Goal: Navigation & Orientation: Find specific page/section

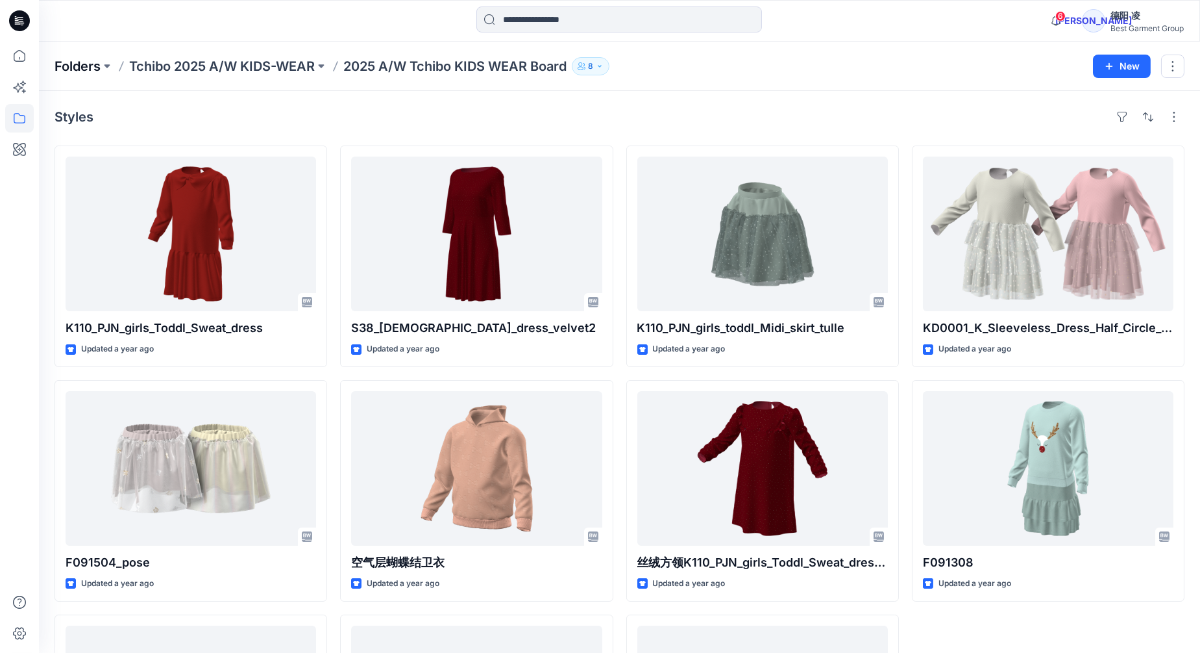
click at [90, 66] on p "Folders" at bounding box center [78, 66] width 46 height 18
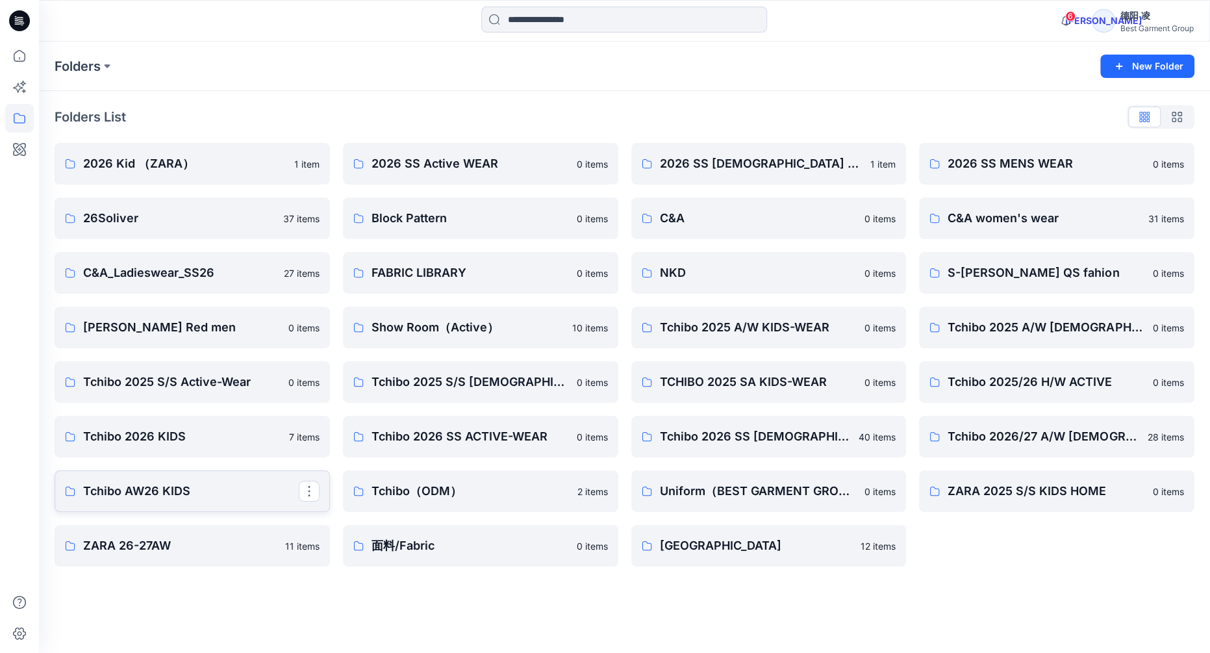
click at [204, 491] on p "Tchibo AW26 KIDS" at bounding box center [191, 491] width 216 height 18
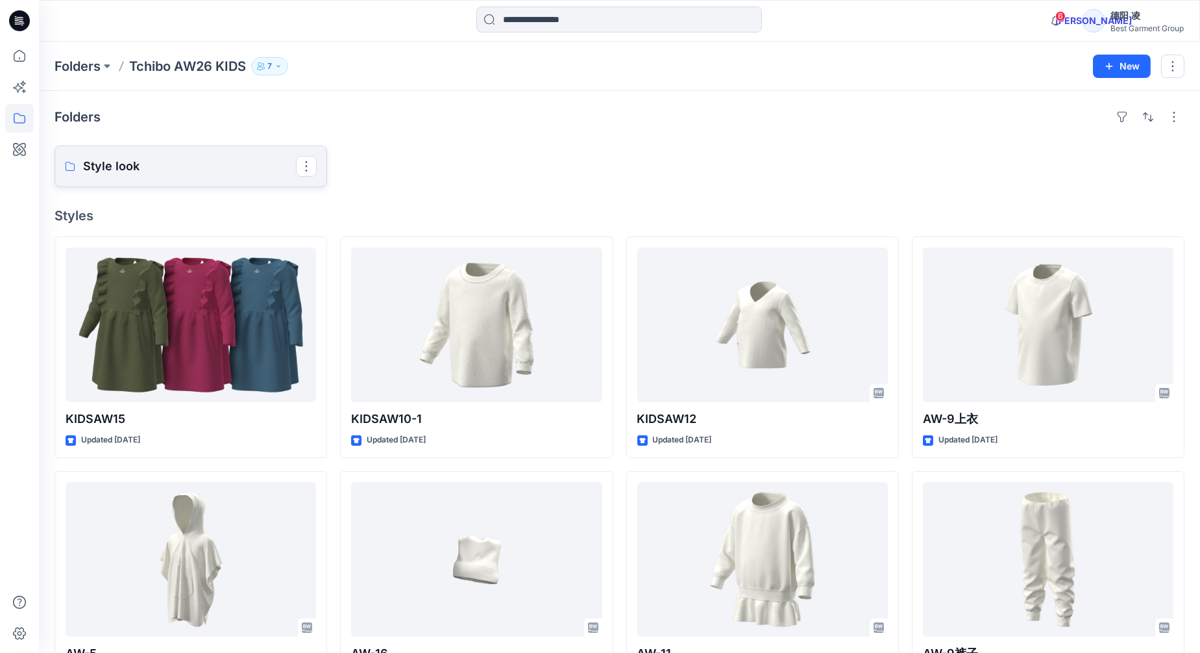
click at [168, 163] on p "Style look" at bounding box center [189, 166] width 213 height 18
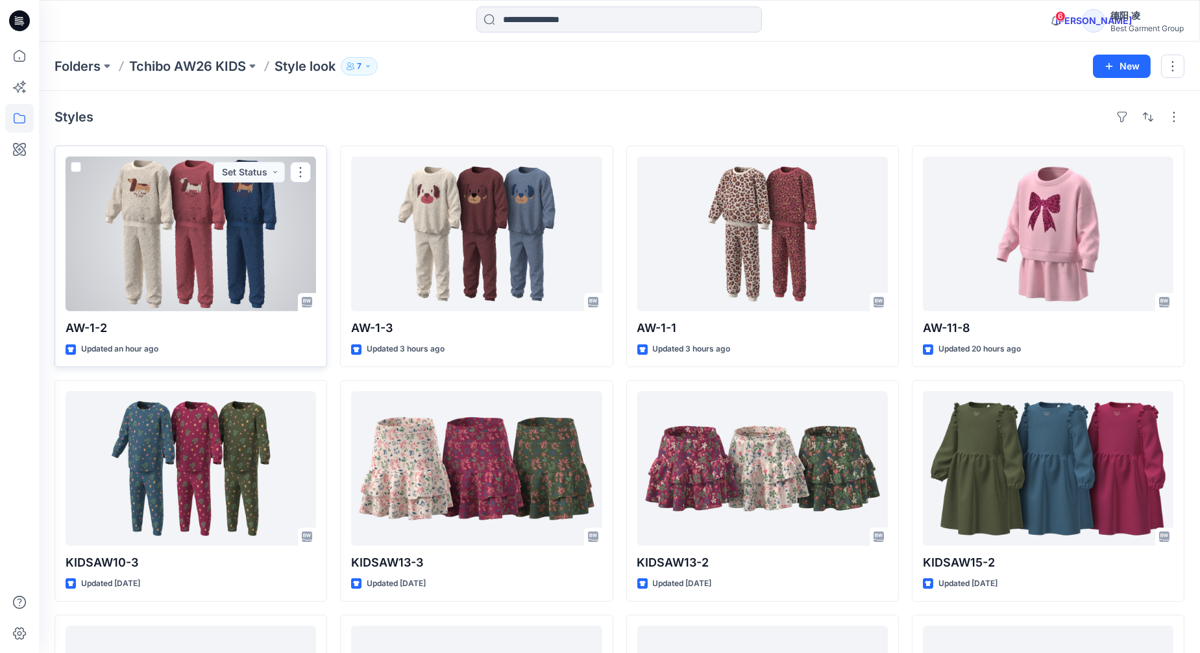
click at [172, 195] on div at bounding box center [191, 233] width 251 height 155
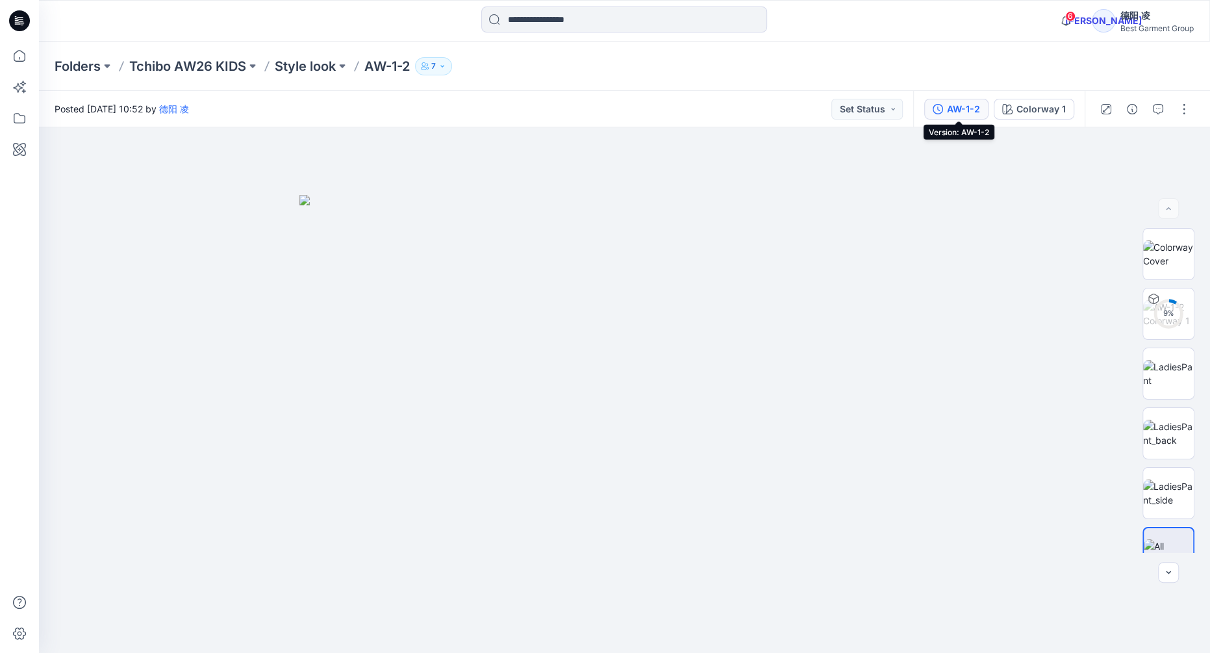
click at [974, 110] on div "AW-1-2" at bounding box center [963, 109] width 33 height 14
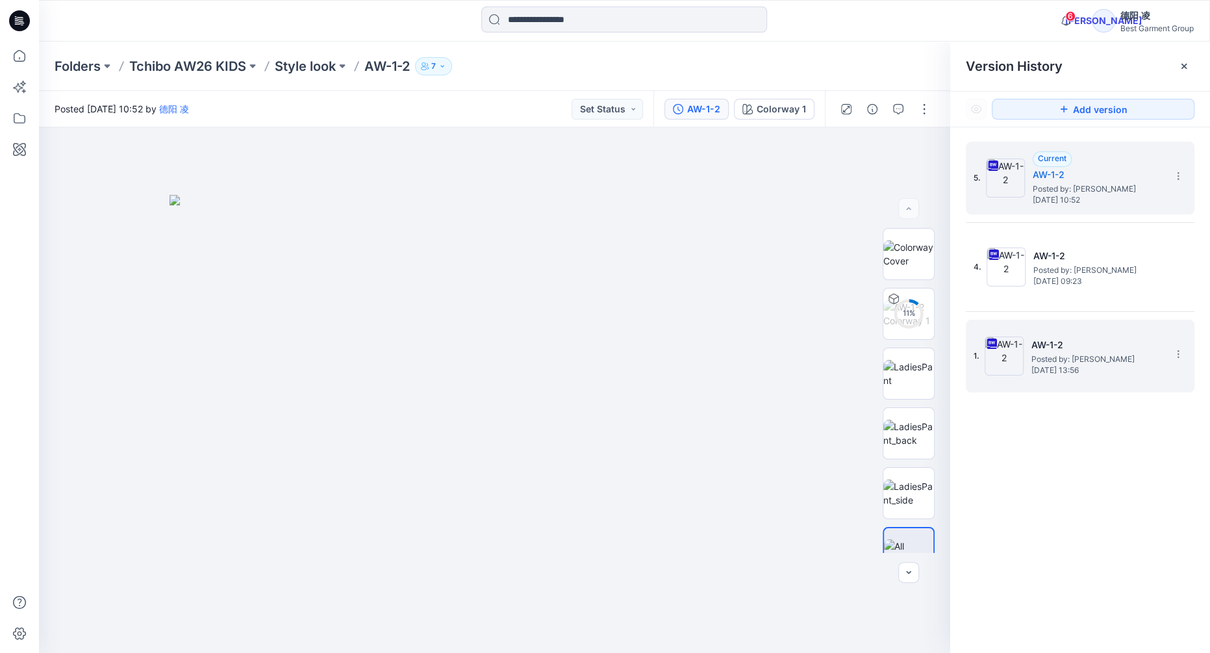
click at [1045, 344] on h5 "AW-1-2" at bounding box center [1096, 345] width 130 height 16
click at [1072, 184] on span "Posted by: [PERSON_NAME]" at bounding box center [1097, 188] width 130 height 13
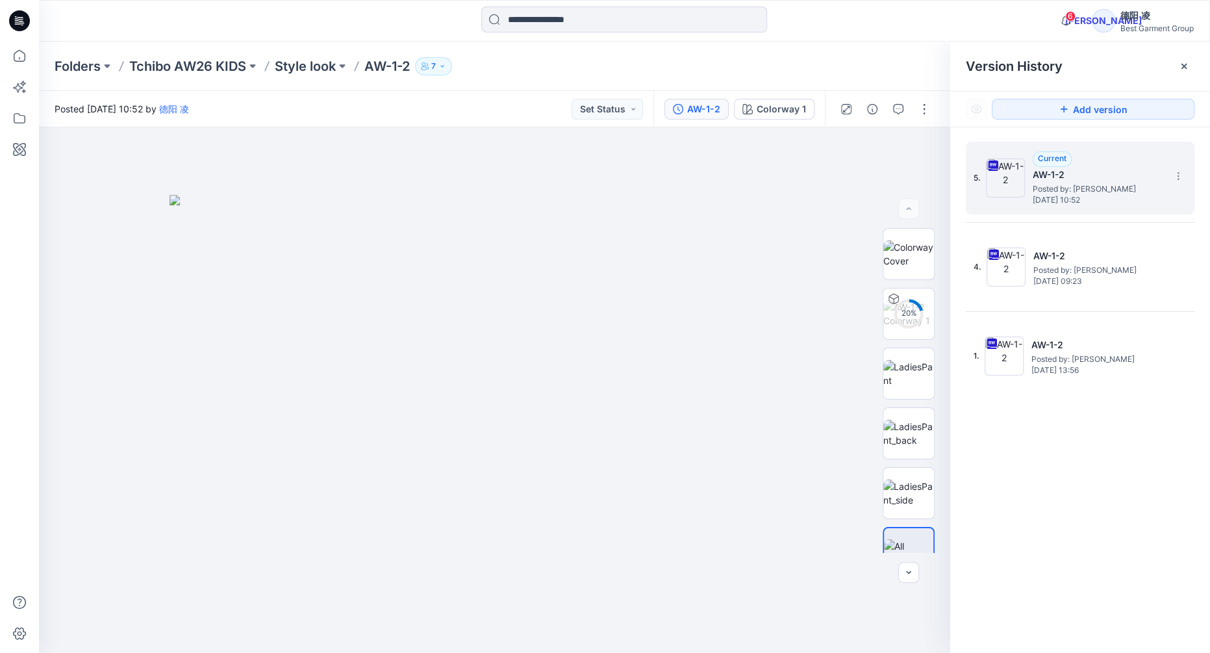
click at [1061, 198] on span "[DATE] 10:52" at bounding box center [1097, 199] width 130 height 9
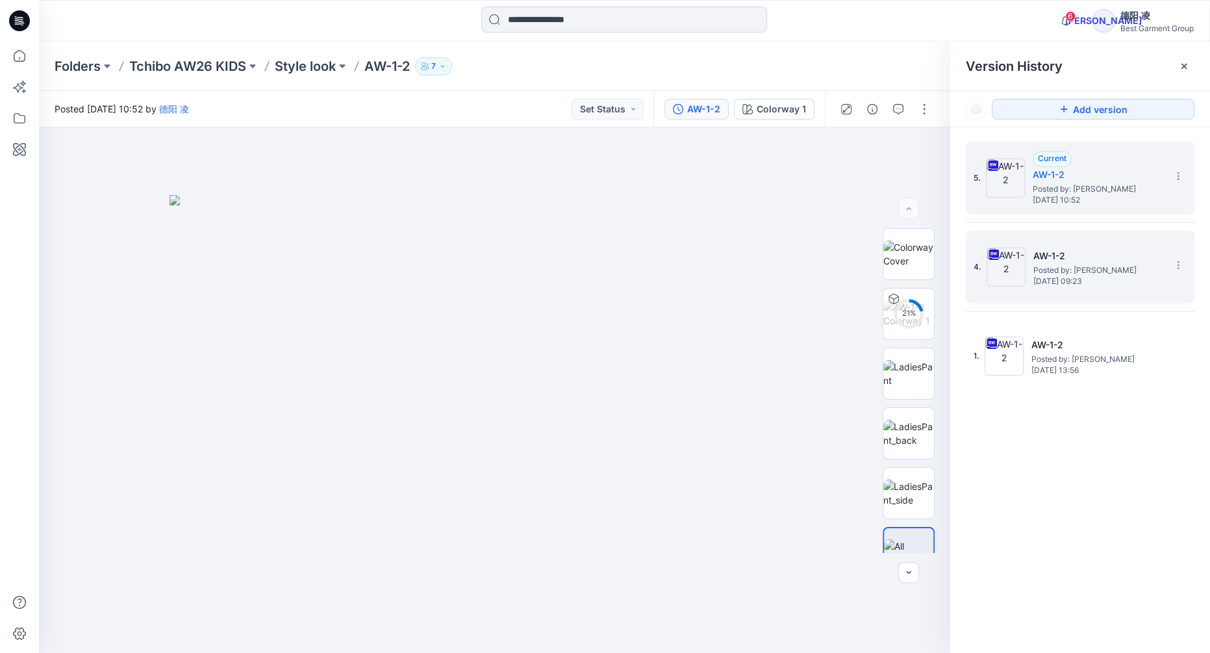
click at [1078, 277] on span "[DATE] 09:23" at bounding box center [1098, 281] width 130 height 9
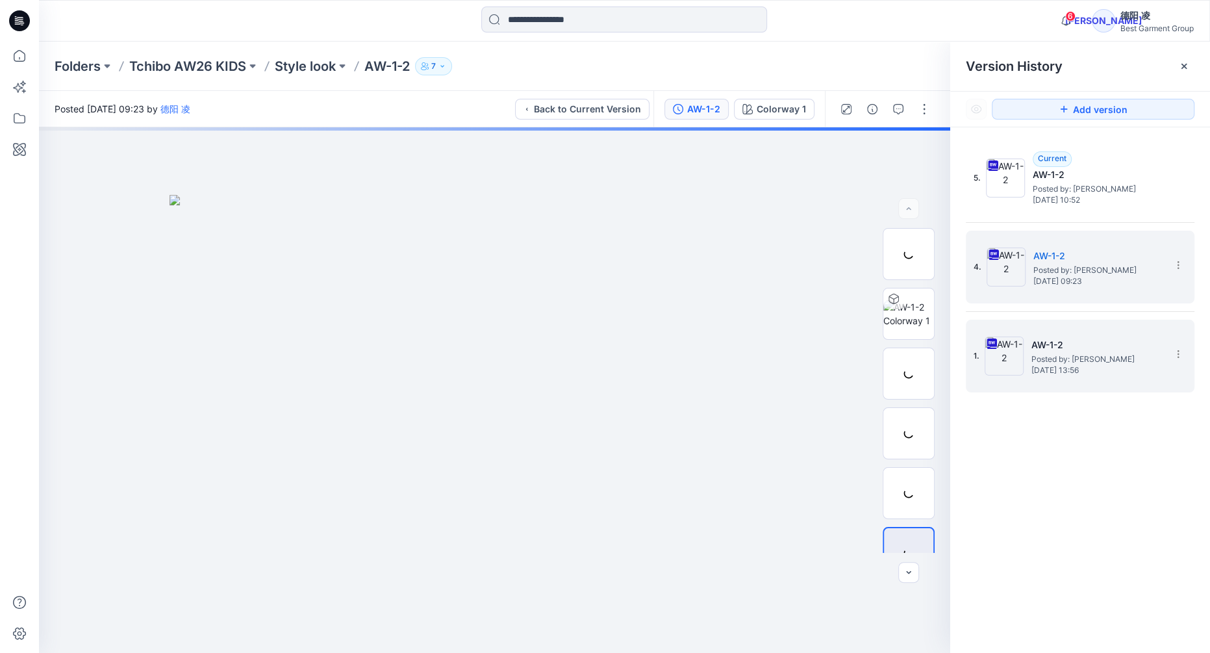
click at [1086, 342] on h5 "AW-1-2" at bounding box center [1096, 345] width 130 height 16
